Goal: Find specific page/section: Find specific page/section

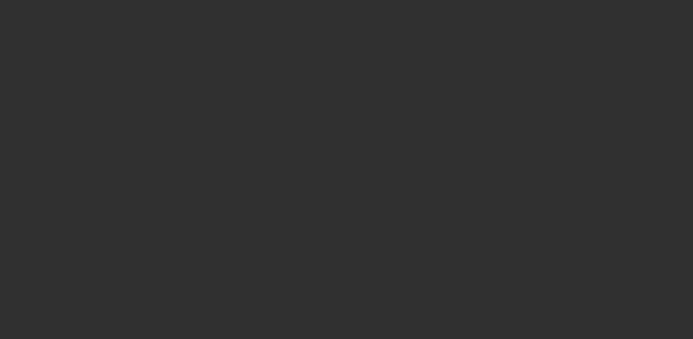
select select "10"
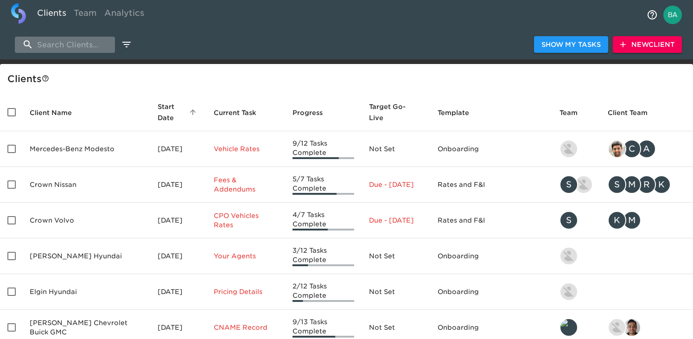
click at [58, 38] on input "search" at bounding box center [65, 45] width 100 height 16
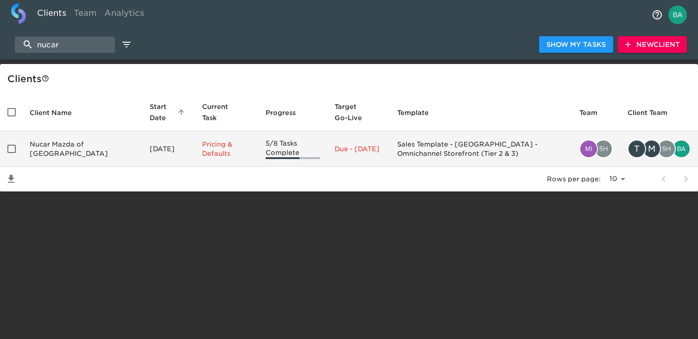
type input "nucar"
click at [71, 155] on td "Nucar Mazda of New Castle" at bounding box center [82, 149] width 120 height 36
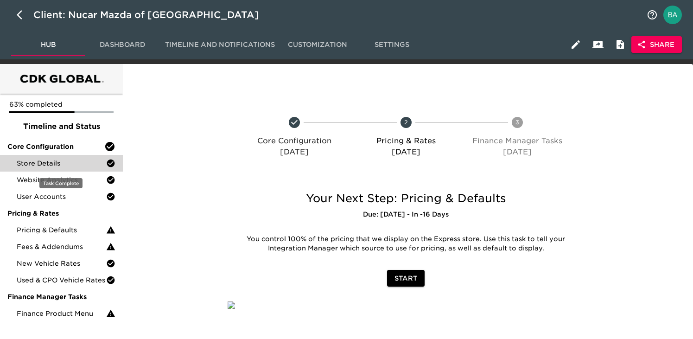
click at [68, 161] on span "Store Details" at bounding box center [61, 162] width 89 height 9
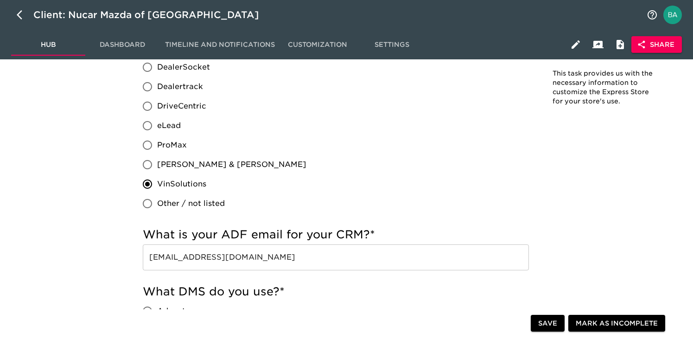
scroll to position [585, 0]
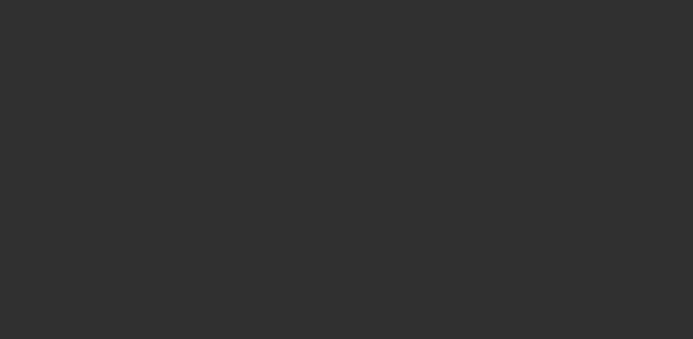
select select "10"
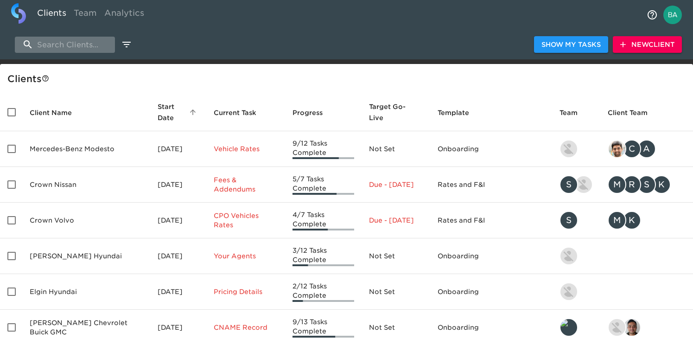
click at [73, 41] on input "search" at bounding box center [65, 45] width 100 height 16
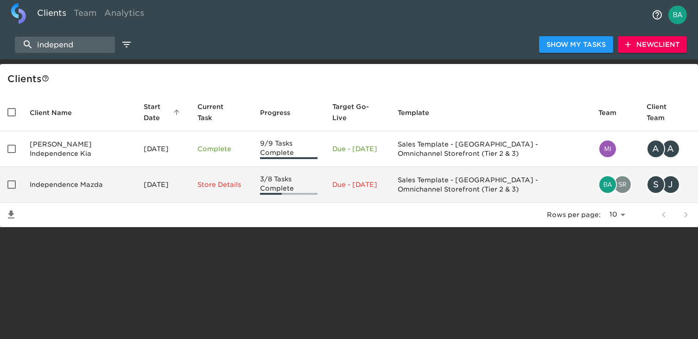
type input "independ"
click at [69, 180] on td "Independence Mazda" at bounding box center [79, 185] width 114 height 36
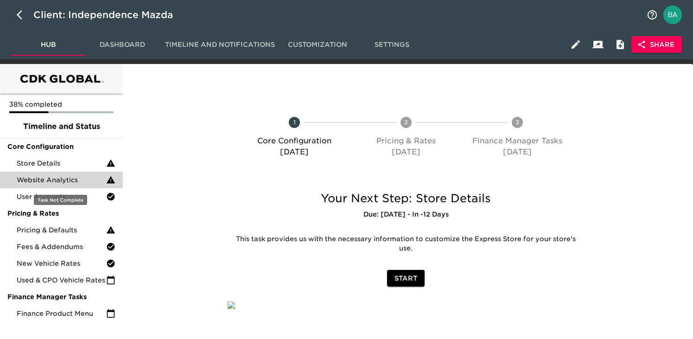
click at [52, 179] on span "Website Analytics" at bounding box center [61, 179] width 89 height 9
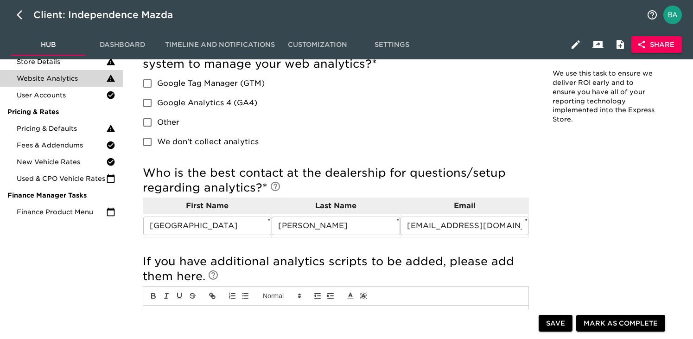
scroll to position [107, 0]
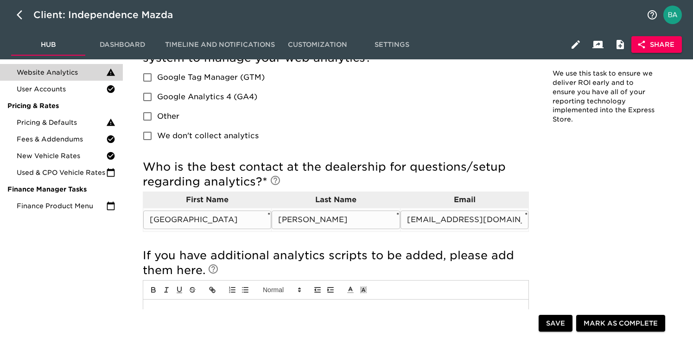
click at [430, 219] on input "[EMAIL_ADDRESS][DOMAIN_NAME]" at bounding box center [464, 219] width 128 height 19
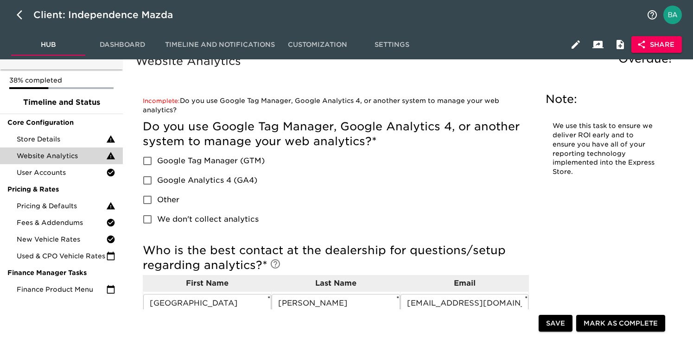
scroll to position [23, 0]
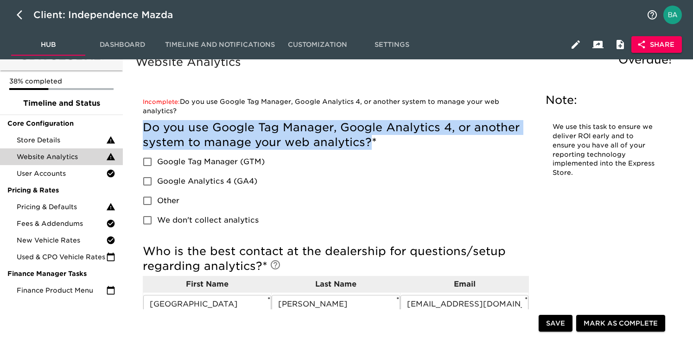
drag, startPoint x: 371, startPoint y: 138, endPoint x: 139, endPoint y: 128, distance: 232.3
click at [139, 128] on div "Incomplete: Do you use Google Tag Manager, Google Analytics 4, or another syste…" at bounding box center [335, 269] width 401 height 361
copy h5 "Do you use Google Tag Manager, Google Analytics 4, or another system to manage …"
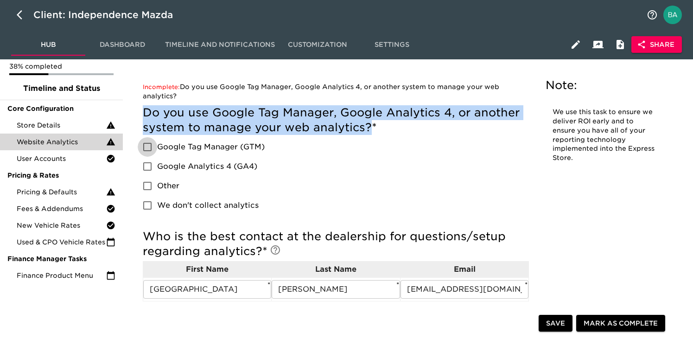
click at [151, 146] on input "Google Tag Manager (GTM)" at bounding box center [147, 146] width 19 height 19
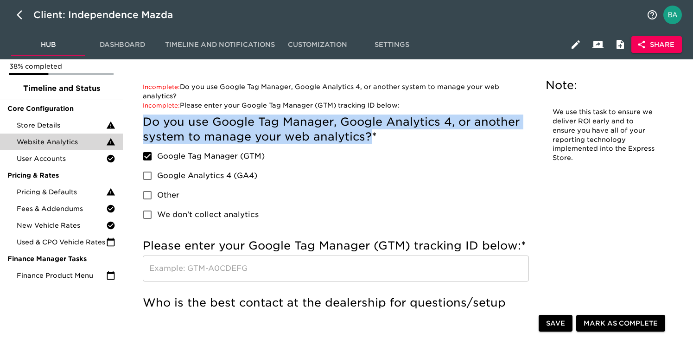
click at [148, 149] on input "Google Tag Manager (GTM)" at bounding box center [147, 155] width 19 height 19
checkbox input "false"
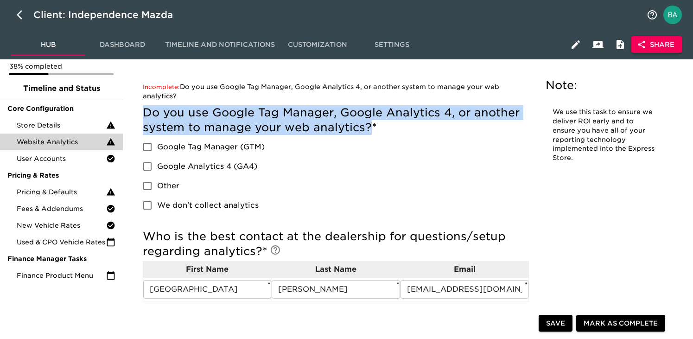
click at [149, 165] on input "Google Analytics 4 (GA4)" at bounding box center [147, 166] width 19 height 19
checkbox input "true"
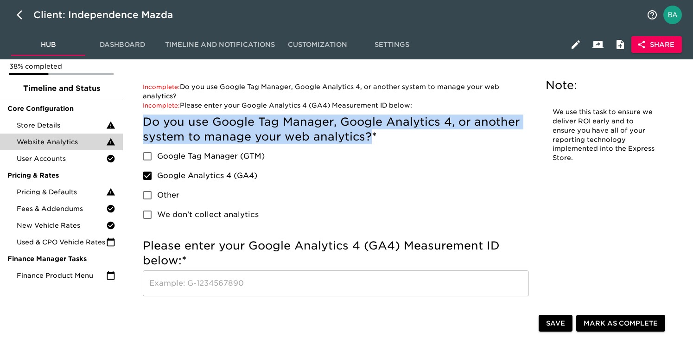
click at [149, 165] on input "Google Tag Manager (GTM)" at bounding box center [147, 155] width 19 height 19
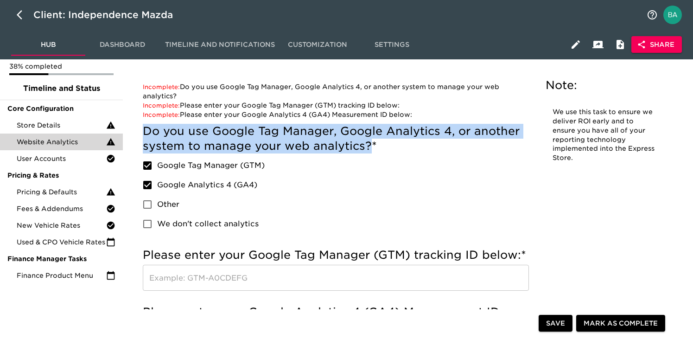
click at [149, 165] on input "Google Tag Manager (GTM)" at bounding box center [147, 165] width 19 height 19
checkbox input "false"
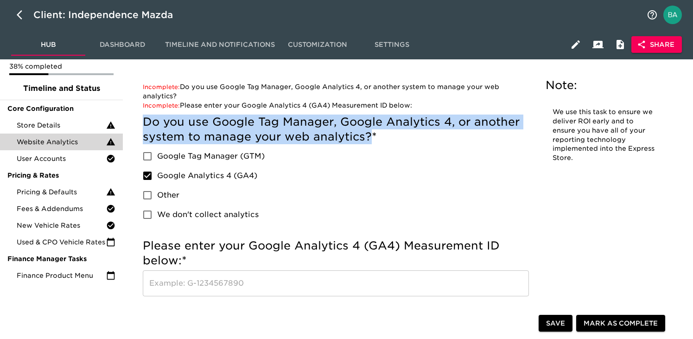
click at [145, 177] on input "Google Analytics 4 (GA4)" at bounding box center [147, 175] width 19 height 19
checkbox input "false"
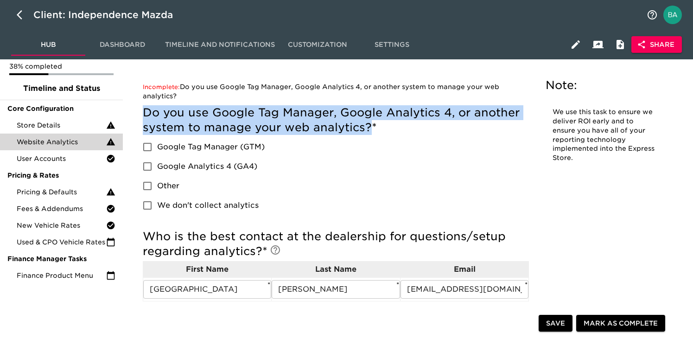
click at [151, 187] on input "Other" at bounding box center [147, 185] width 19 height 19
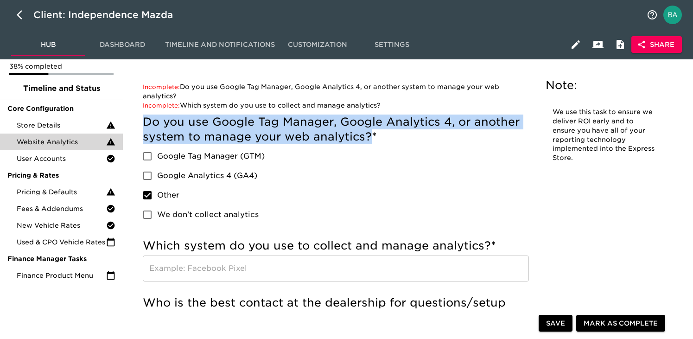
click at [151, 187] on input "Other" at bounding box center [147, 194] width 19 height 19
checkbox input "false"
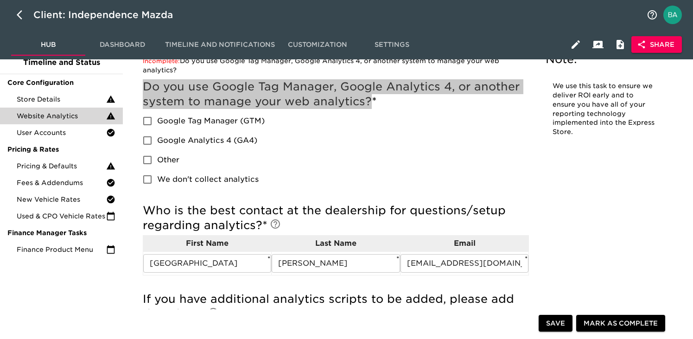
scroll to position [75, 0]
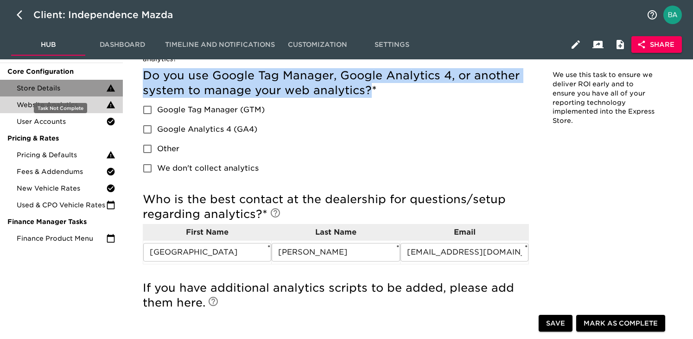
click at [52, 86] on span "Store Details" at bounding box center [61, 87] width 89 height 9
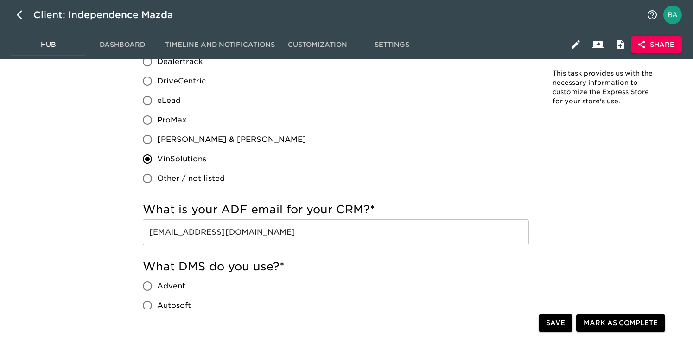
scroll to position [546, 0]
click at [233, 230] on input "[EMAIL_ADDRESS][DOMAIN_NAME]" at bounding box center [336, 231] width 386 height 26
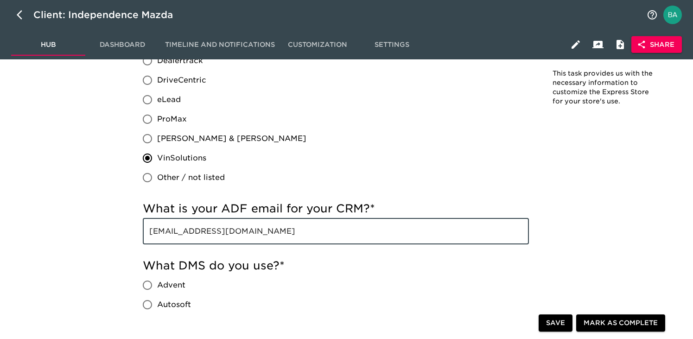
click at [233, 230] on input "[EMAIL_ADDRESS][DOMAIN_NAME]" at bounding box center [336, 231] width 386 height 26
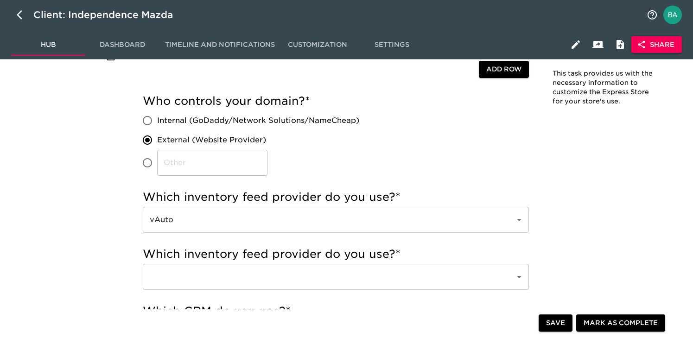
scroll to position [0, 0]
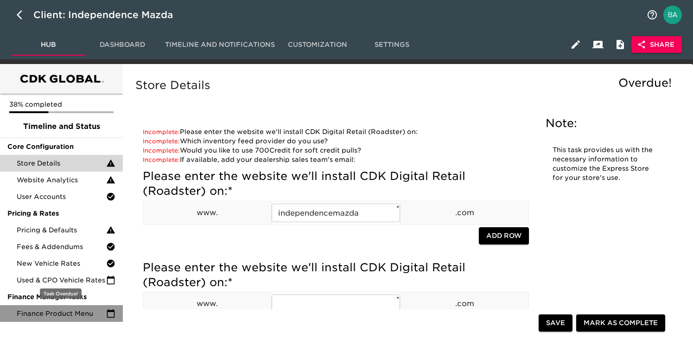
click at [63, 311] on span "Finance Product Menu" at bounding box center [61, 313] width 89 height 9
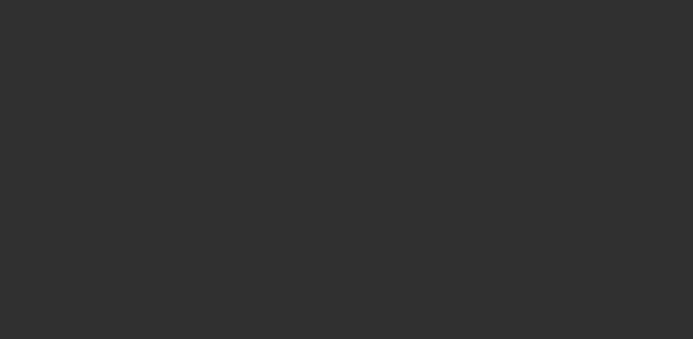
select select "10"
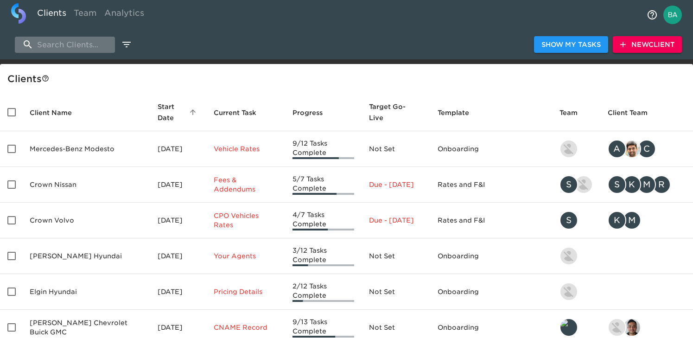
click at [58, 52] on input "search" at bounding box center [65, 45] width 100 height 16
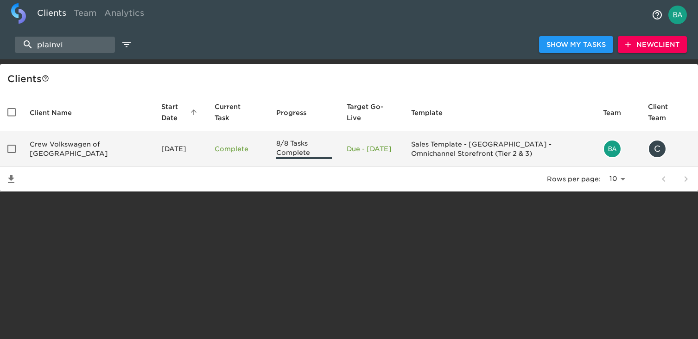
type input "plainvi"
click at [57, 151] on td "Crew Volkswagen of Plainville" at bounding box center [88, 149] width 132 height 36
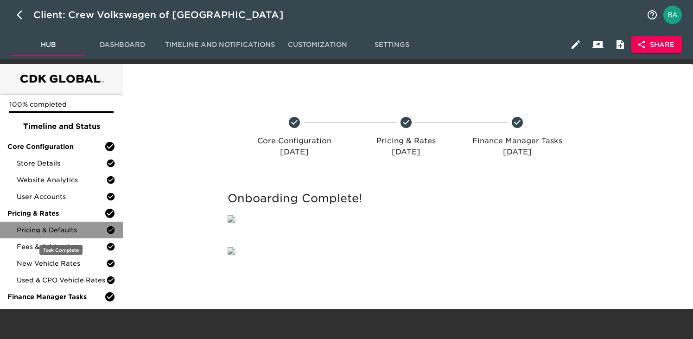
click at [43, 229] on span "Pricing & Defaults" at bounding box center [61, 229] width 89 height 9
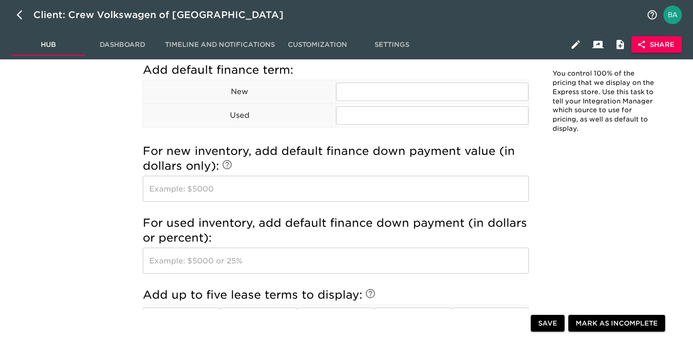
scroll to position [882, 0]
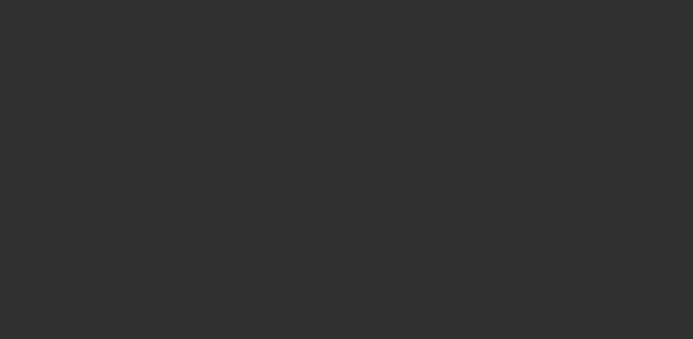
select select "10"
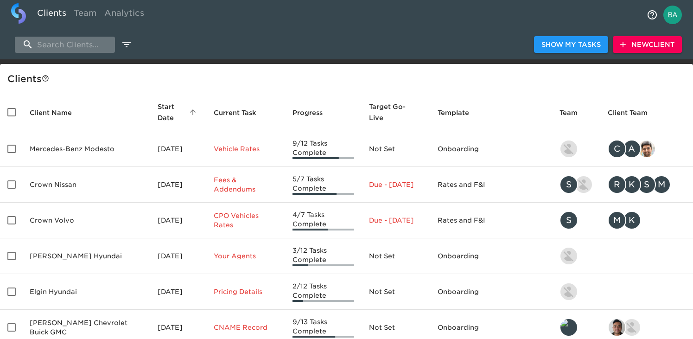
click at [93, 42] on input "search" at bounding box center [65, 45] width 100 height 16
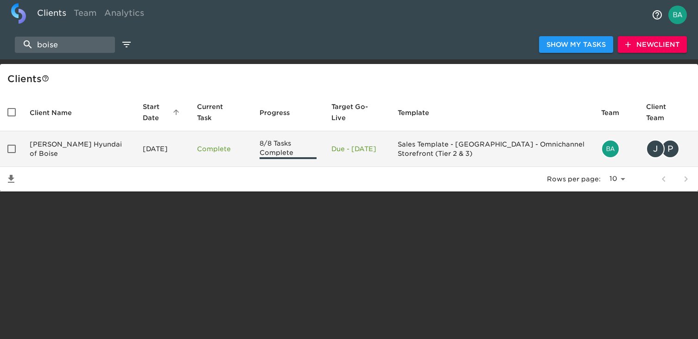
type input "boise"
click at [57, 149] on td "Kendall Hyundai of Boise" at bounding box center [78, 149] width 113 height 36
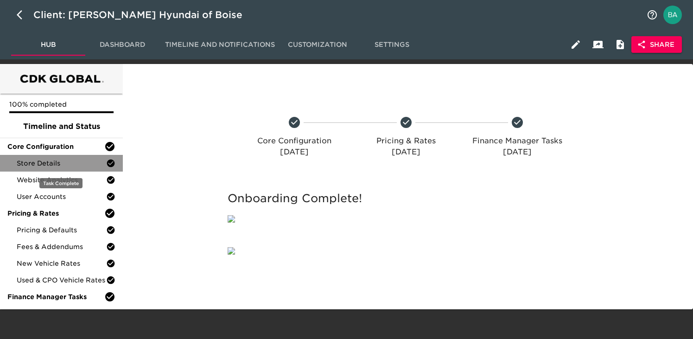
click at [47, 164] on span "Store Details" at bounding box center [61, 162] width 89 height 9
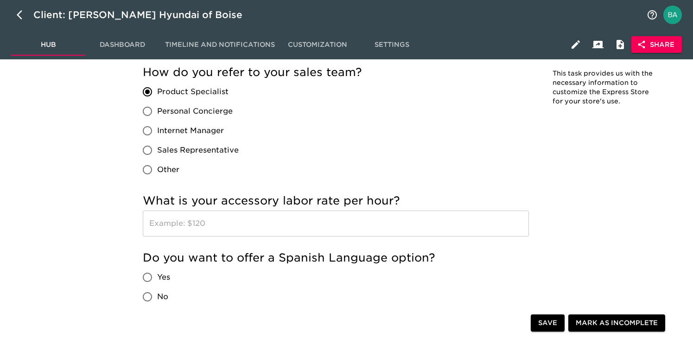
scroll to position [1614, 0]
